Goal: Task Accomplishment & Management: Manage account settings

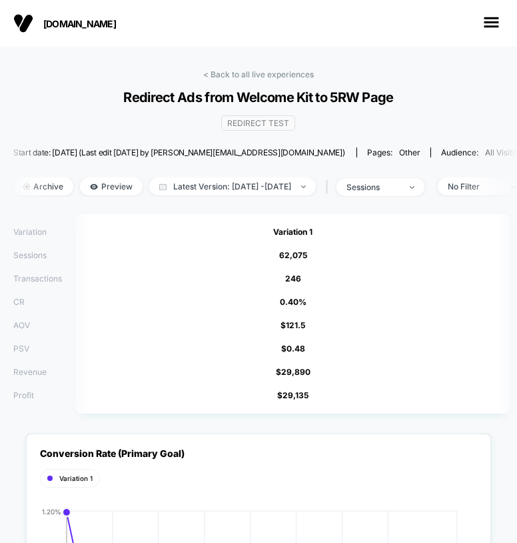
click at [14, 9] on div "[DOMAIN_NAME]" at bounding box center [258, 23] width 517 height 47
click at [17, 21] on img at bounding box center [23, 23] width 20 height 20
click at [223, 75] on link "< Back to all live experiences" at bounding box center [258, 74] width 111 height 10
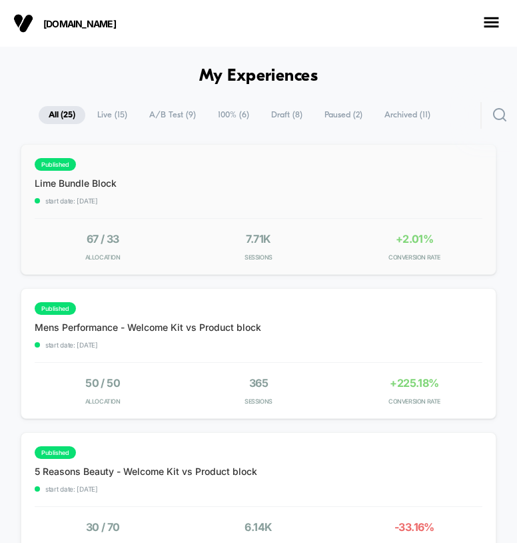
click at [224, 207] on div "published Lime Bundle Block start date: [DATE] 67 / 33 Allocation 7.71k Session…" at bounding box center [259, 209] width 476 height 131
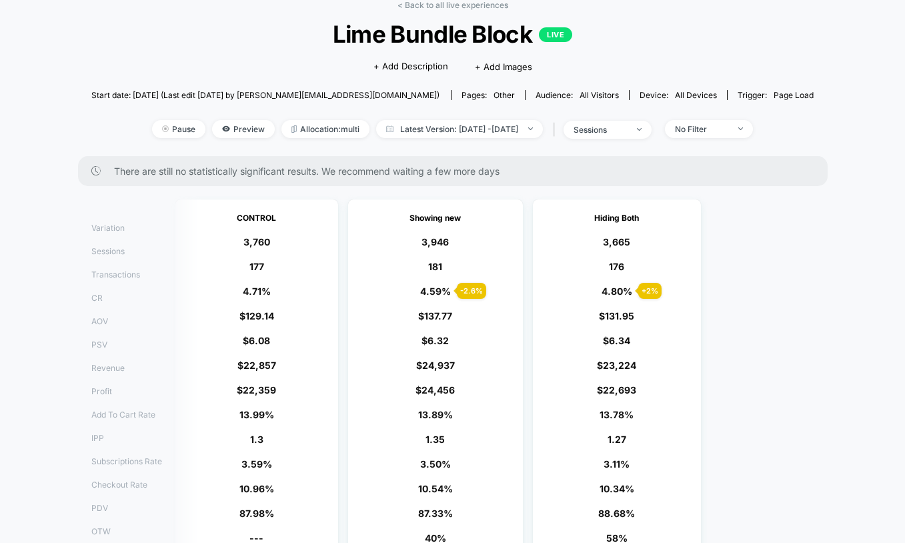
scroll to position [68, 0]
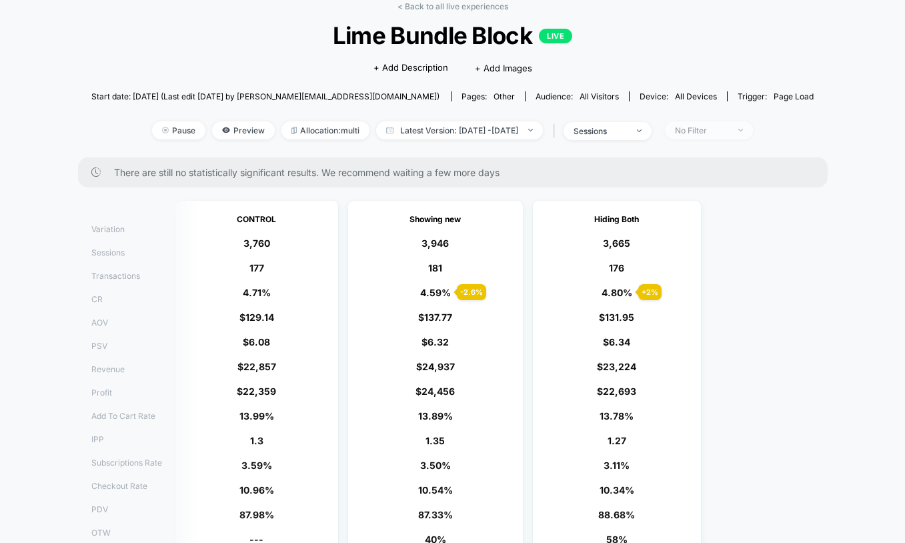
click at [517, 137] on span "No Filter" at bounding box center [709, 130] width 88 height 18
click at [517, 121] on span "No Filter" at bounding box center [709, 130] width 88 height 18
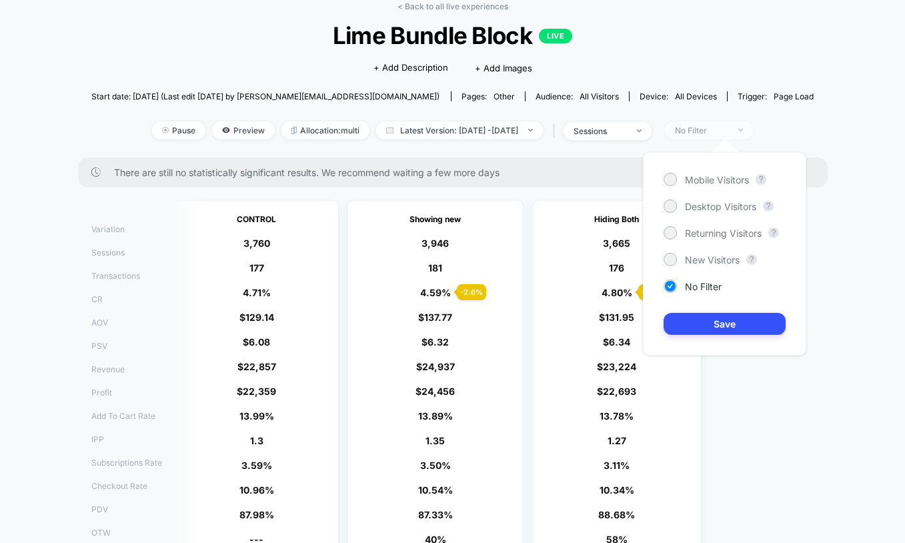
click at [517, 131] on span "No Filter" at bounding box center [709, 130] width 88 height 18
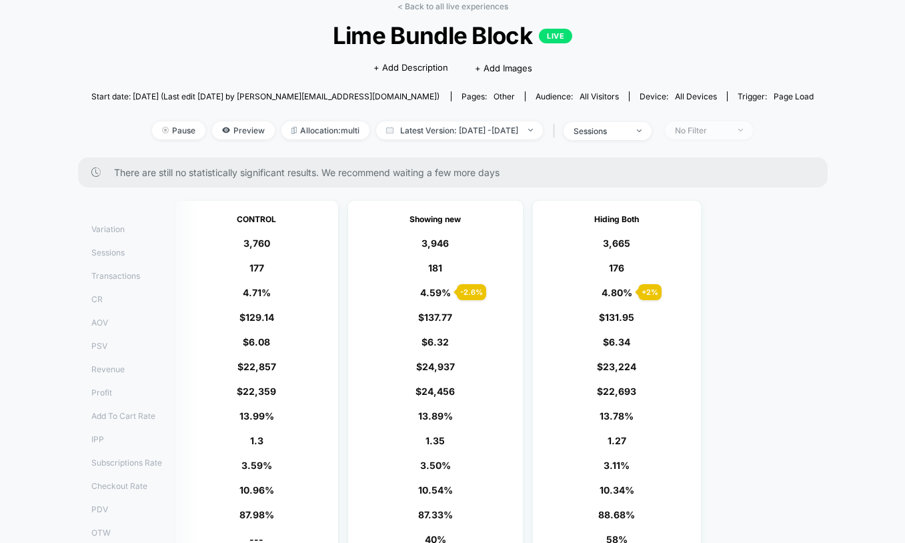
click at [517, 131] on span "No Filter" at bounding box center [709, 130] width 88 height 18
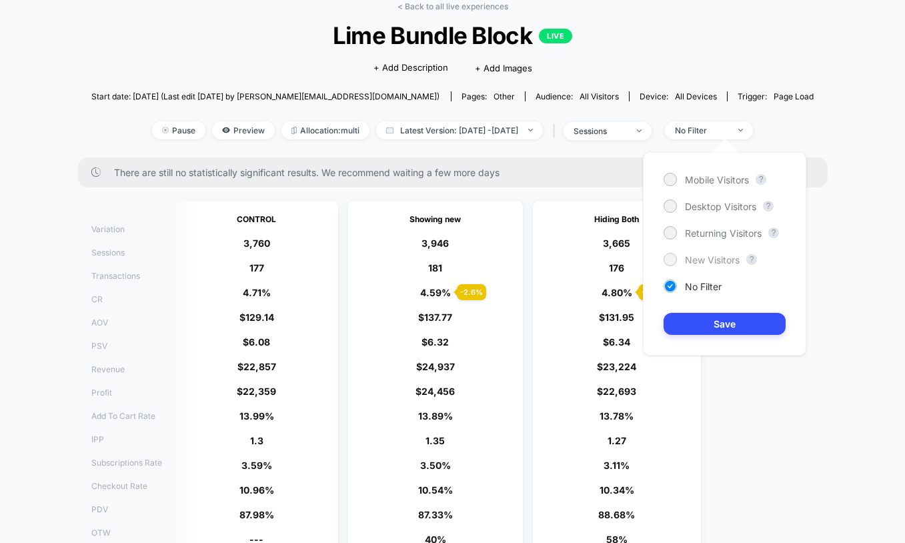
click at [517, 258] on span "New Visitors" at bounding box center [712, 259] width 55 height 11
click at [517, 325] on button "Save" at bounding box center [724, 324] width 122 height 22
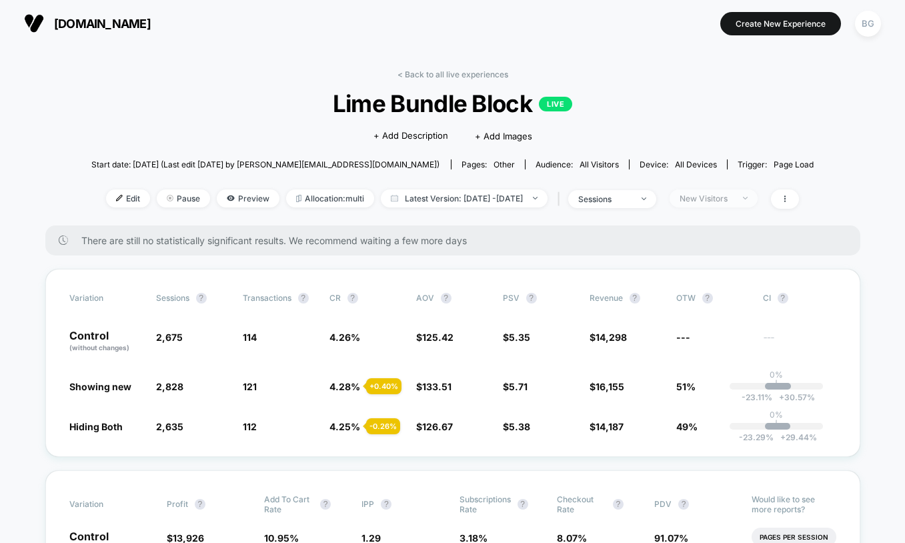
click at [517, 197] on img at bounding box center [745, 198] width 5 height 3
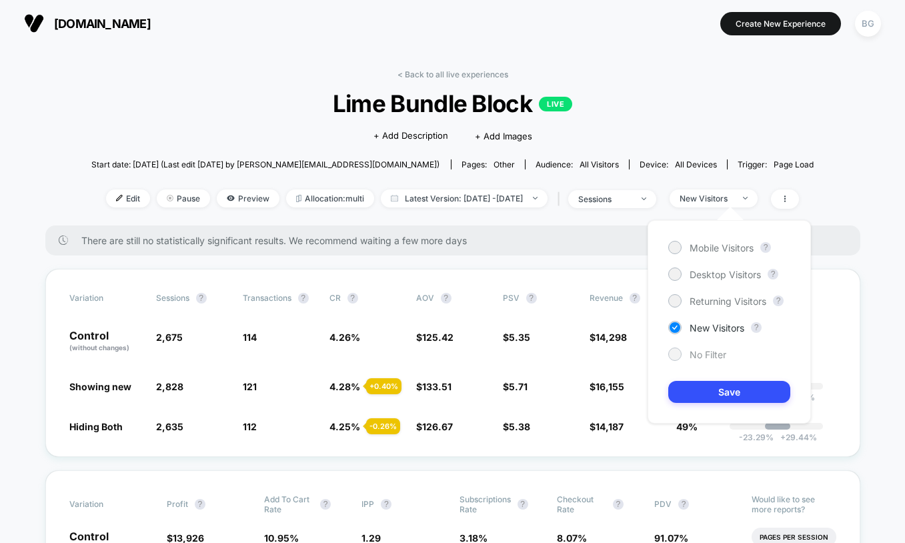
click at [517, 353] on span "No Filter" at bounding box center [707, 354] width 37 height 11
click at [517, 390] on button "Save" at bounding box center [729, 392] width 122 height 22
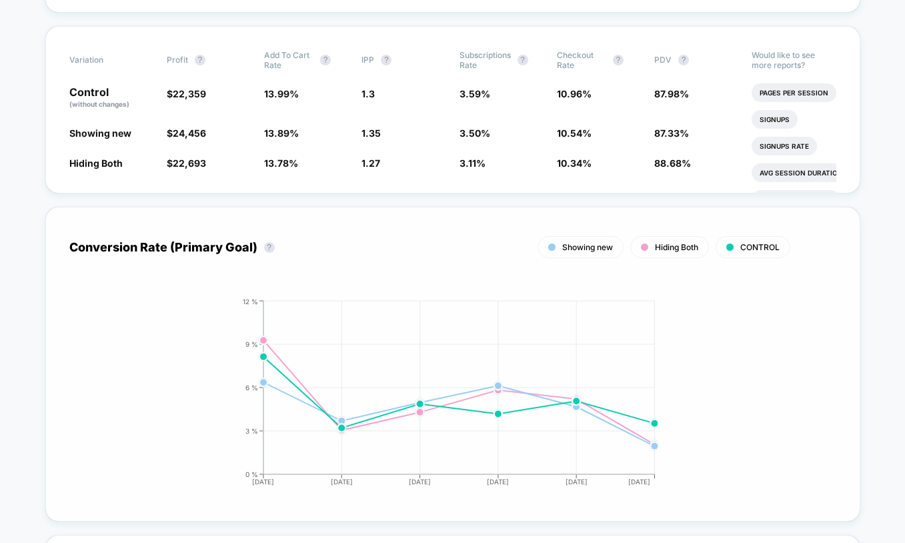
scroll to position [436, 0]
